Goal: Task Accomplishment & Management: Use online tool/utility

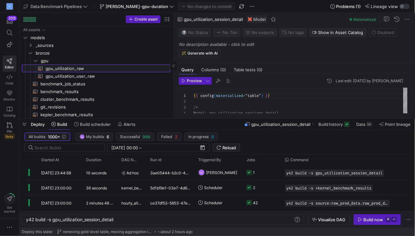
click at [57, 71] on span "gpu_utilization_raw​​​​​​​​​​" at bounding box center [105, 68] width 118 height 7
type textarea "{{ config(materialized="table") }} select timestamp as timestamp_dim, timestamp…"
type textarea "y42 build -s gpu_utilization_raw"
click at [25, 126] on span "button" at bounding box center [24, 124] width 10 height 11
